Goal: Transaction & Acquisition: Purchase product/service

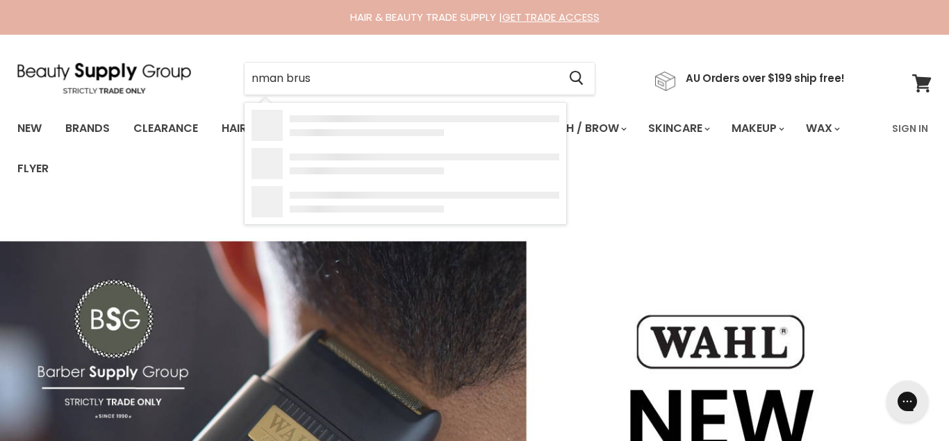
type input "nman brush"
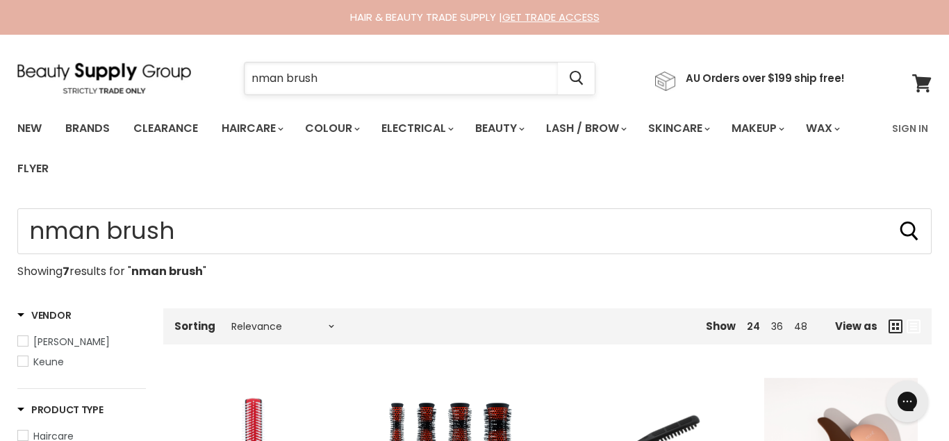
drag, startPoint x: 304, startPoint y: 83, endPoint x: 188, endPoint y: 72, distance: 115.9
click at [245, 72] on input "nman brush" at bounding box center [401, 79] width 313 height 32
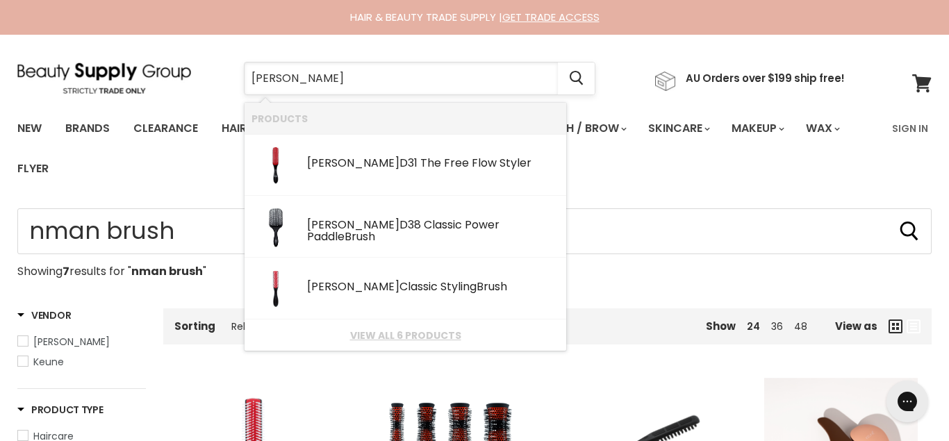
type input "denman brushes"
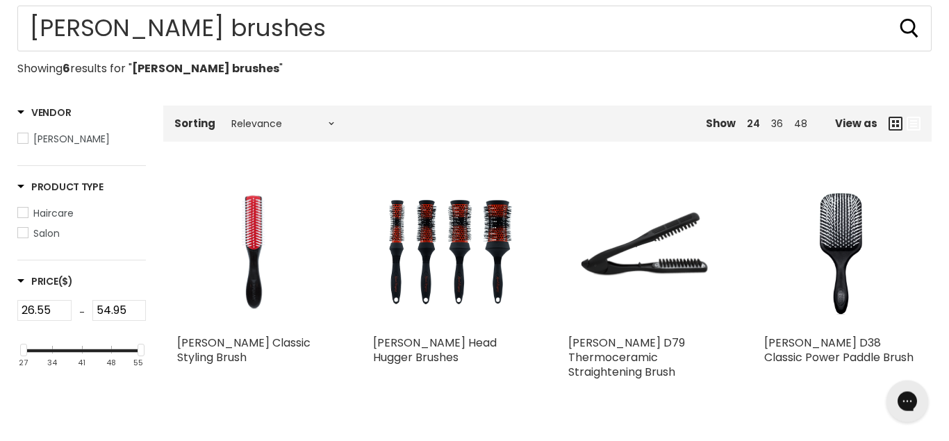
scroll to position [207, 0]
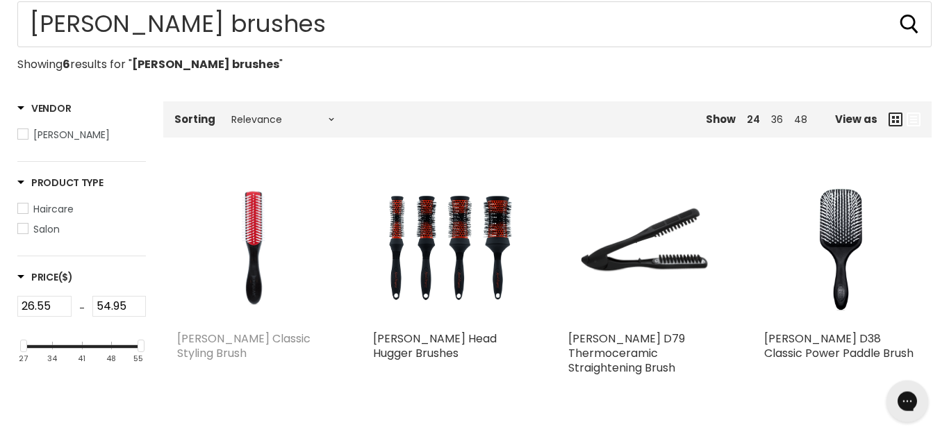
click at [254, 343] on link "Denman Classic Styling Brush" at bounding box center [243, 346] width 133 height 31
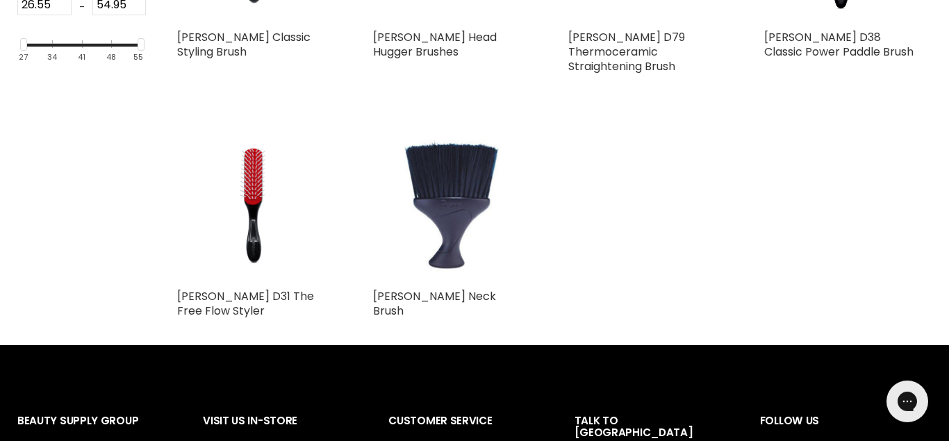
scroll to position [513, 0]
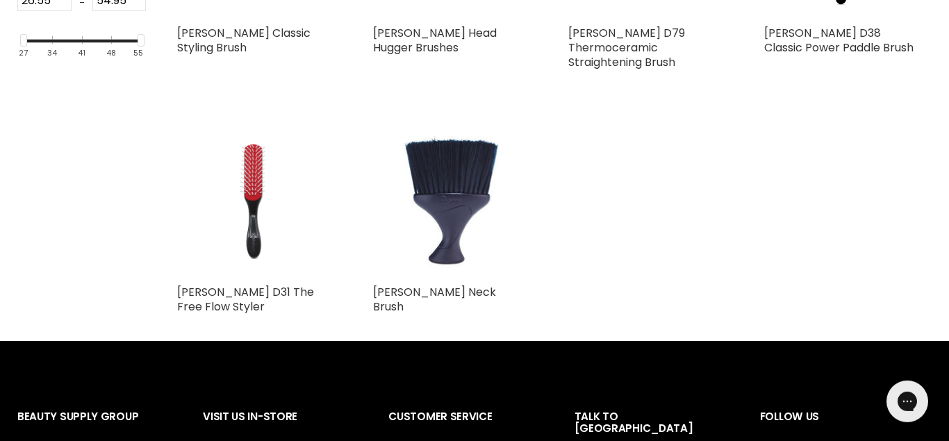
click at [253, 229] on img "Main content" at bounding box center [254, 201] width 154 height 154
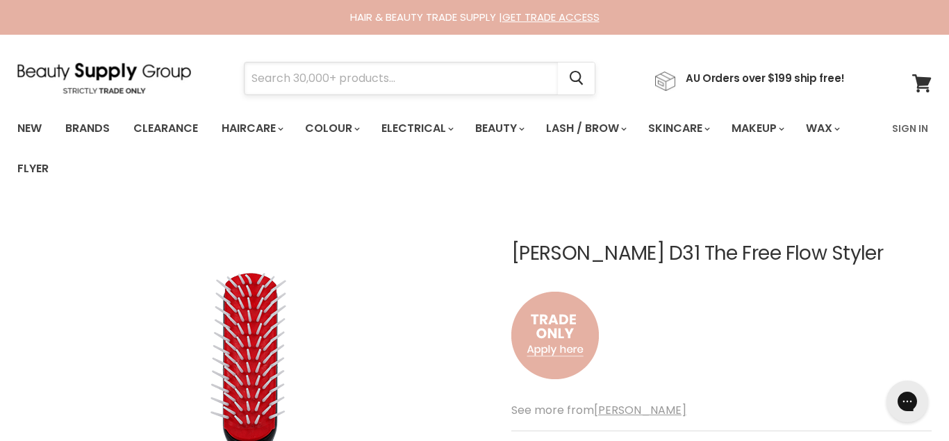
click at [313, 81] on input "Search" at bounding box center [401, 79] width 313 height 32
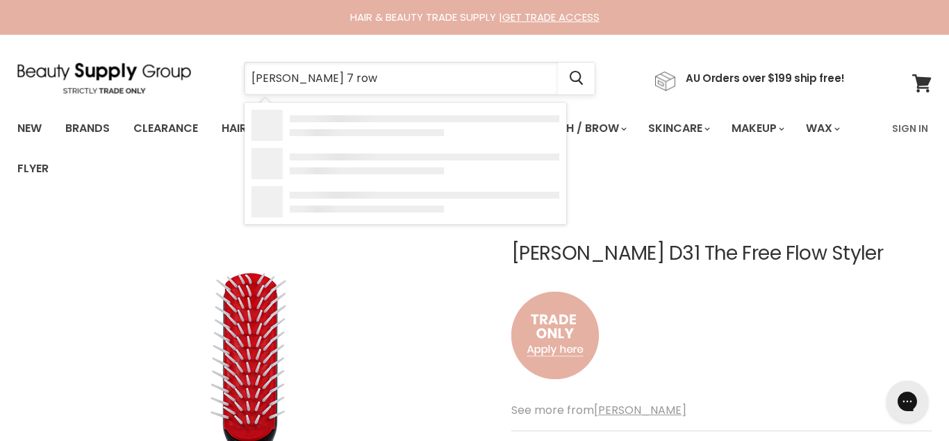
type input "denman 7 rows"
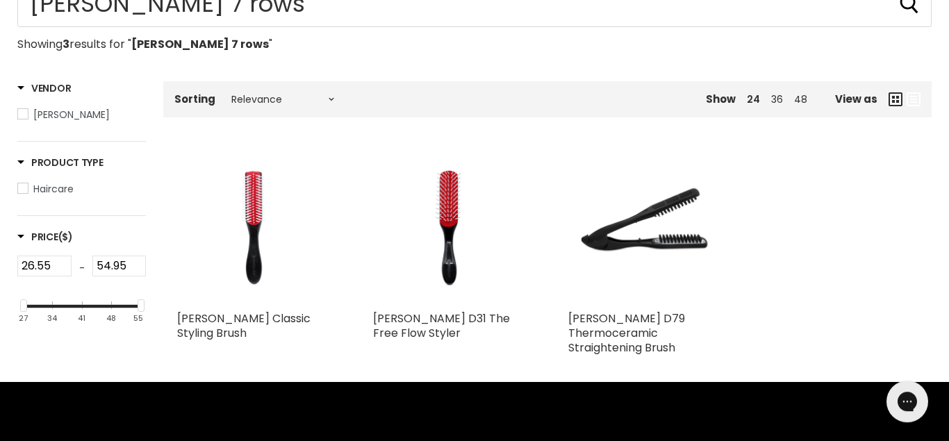
scroll to position [231, 0]
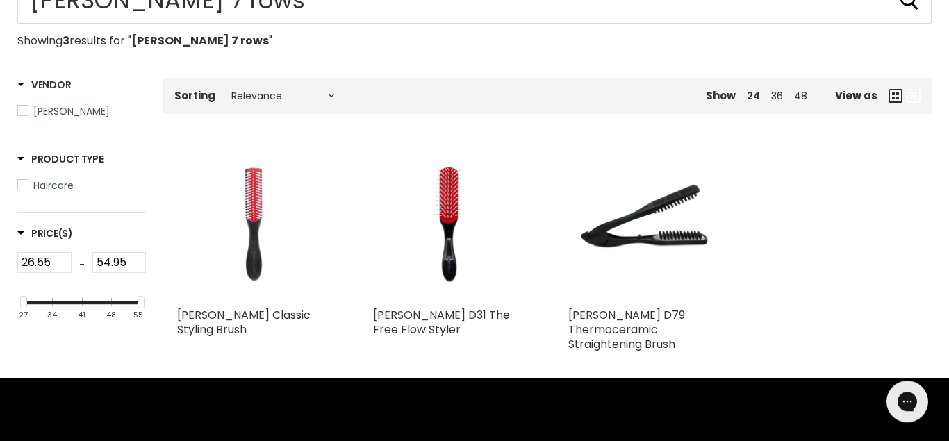
click at [250, 256] on img "Main content" at bounding box center [254, 224] width 154 height 154
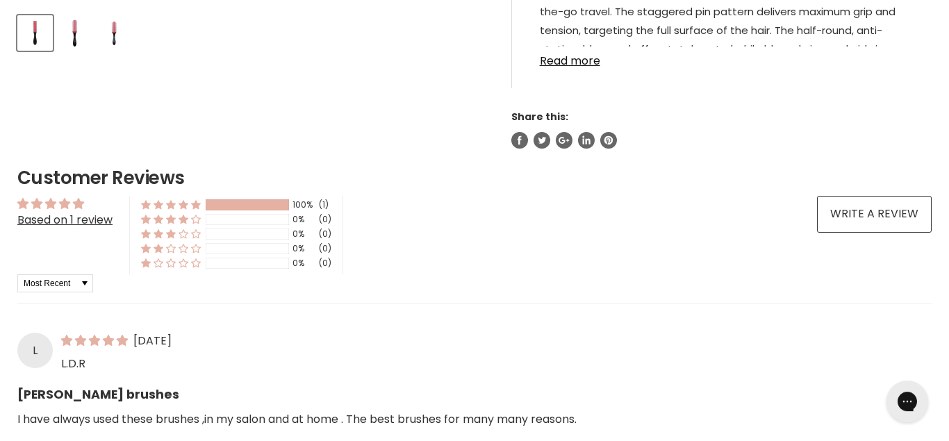
scroll to position [684, 0]
